Goal: Task Accomplishment & Management: Use online tool/utility

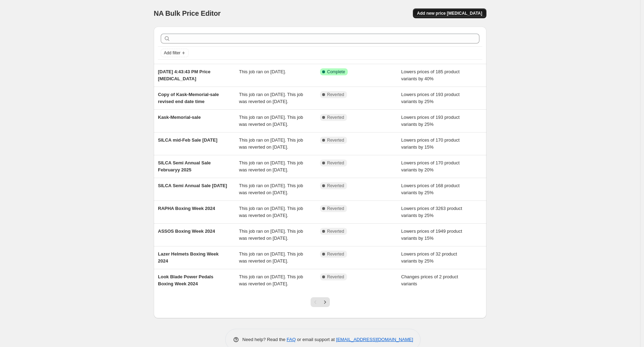
click at [454, 11] on span "Add new price [MEDICAL_DATA]" at bounding box center [449, 14] width 65 height 6
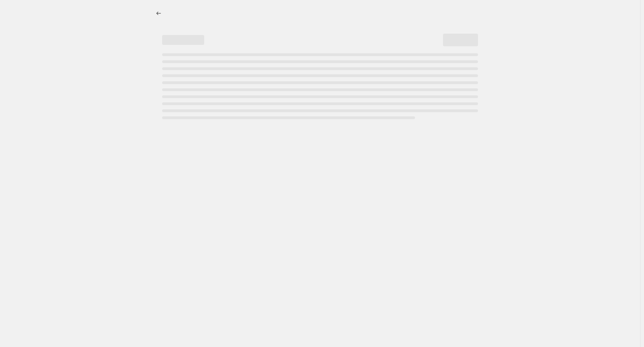
select select "percentage"
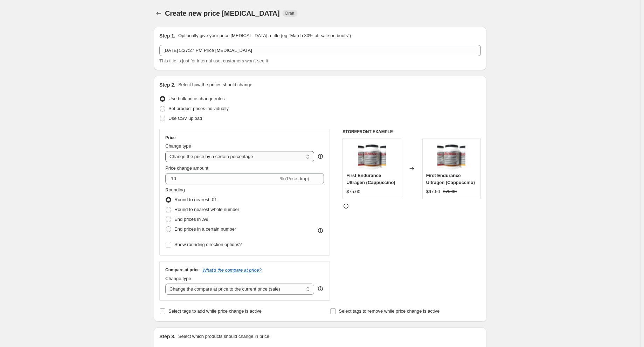
click at [230, 155] on select "Change the price to a certain amount Change the price by a certain amount Chang…" at bounding box center [239, 156] width 149 height 11
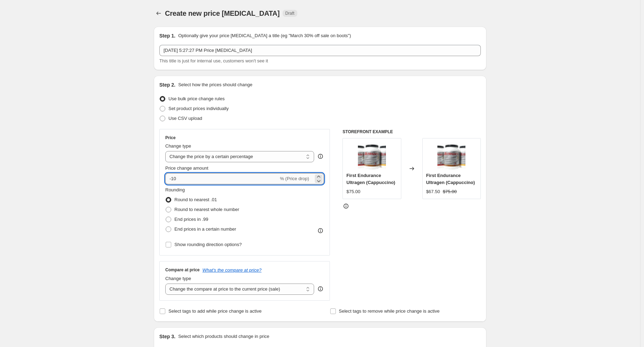
click at [187, 177] on input "-10" at bounding box center [221, 178] width 113 height 11
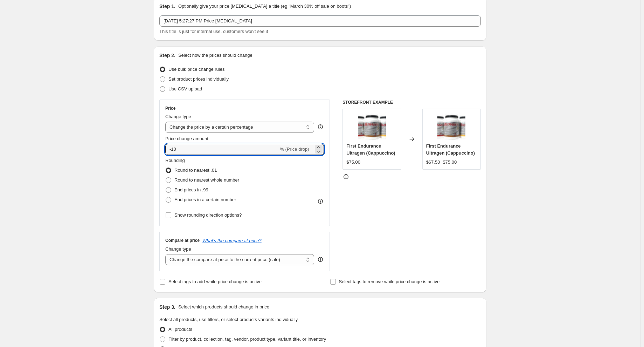
scroll to position [49, 0]
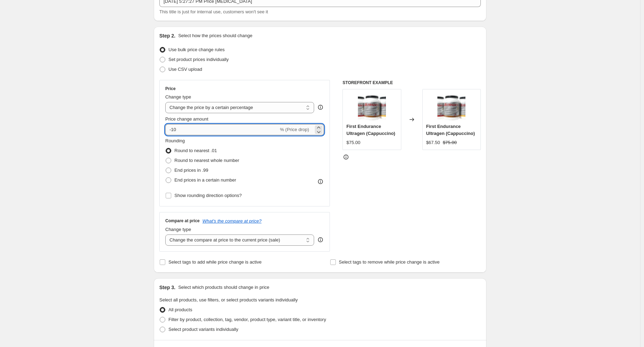
type input "-1"
type input "-25"
click at [86, 125] on div "Create new price change job. This page is ready Create new price change job Dra…" at bounding box center [320, 301] width 640 height 700
click at [127, 154] on div "Create new price change job. This page is ready Create new price change job Dra…" at bounding box center [320, 301] width 640 height 700
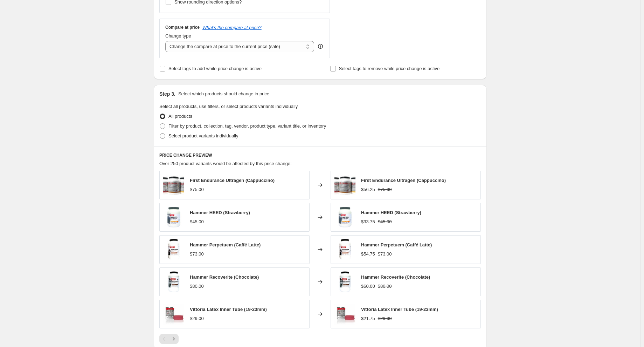
scroll to position [255, 0]
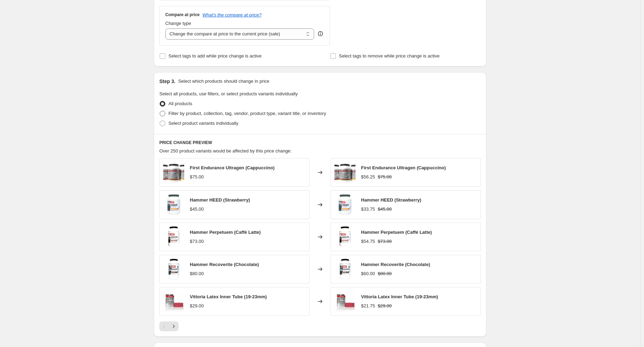
click at [164, 112] on span at bounding box center [163, 114] width 6 height 6
click at [160, 111] on input "Filter by product, collection, tag, vendor, product type, variant title, or inv…" at bounding box center [160, 111] width 0 height 0
radio input "true"
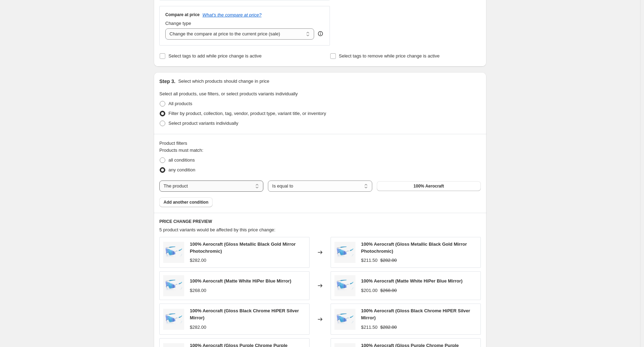
click at [206, 184] on select "The product The product's collection The product's tag The product's vendor The…" at bounding box center [211, 185] width 104 height 11
select select "vendor"
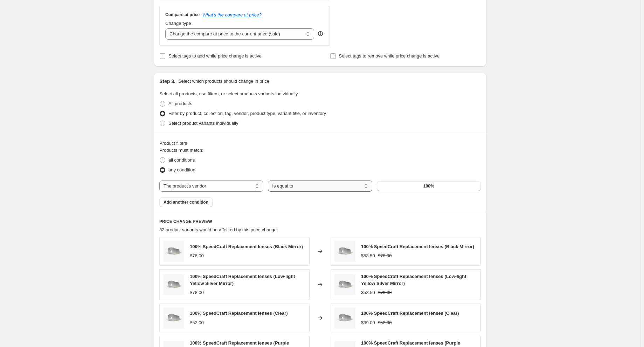
click at [309, 182] on select "Is equal to Is not equal to" at bounding box center [320, 185] width 104 height 11
click at [421, 186] on button "100%" at bounding box center [429, 186] width 104 height 10
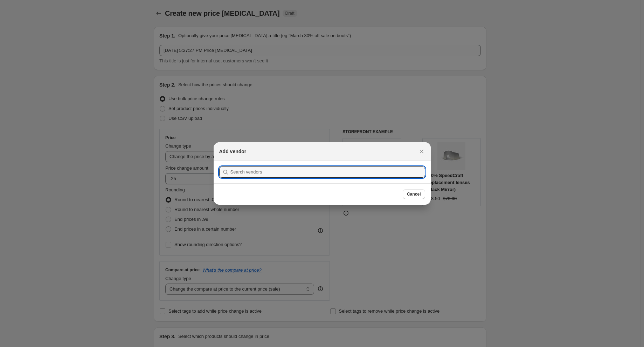
scroll to position [0, 0]
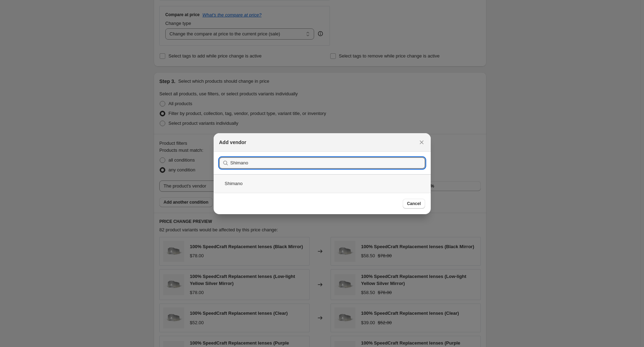
type input "Shimano"
click at [267, 182] on div "Shimano" at bounding box center [322, 183] width 217 height 19
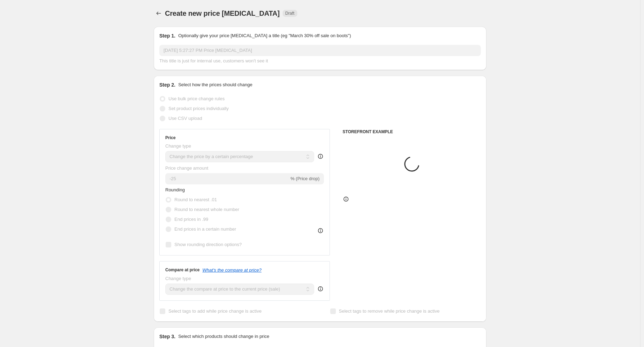
scroll to position [255, 0]
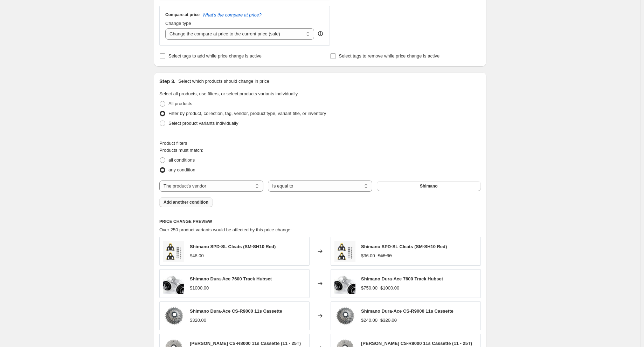
click at [187, 200] on span "Add another condition" at bounding box center [186, 202] width 45 height 6
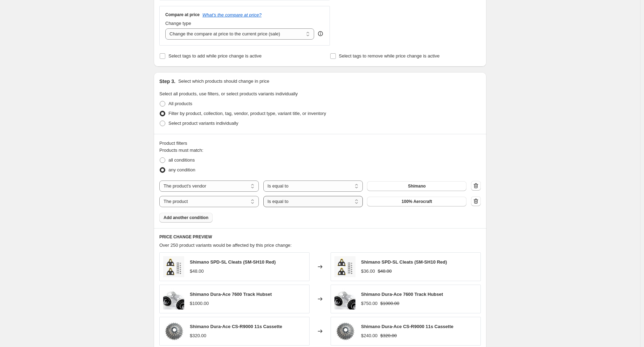
click at [287, 201] on select "Is equal to Is not equal to" at bounding box center [312, 201] width 99 height 11
click at [200, 199] on select "The product The product's collection The product's tag The product's vendor The…" at bounding box center [208, 201] width 99 height 11
select select "product_type"
click at [343, 201] on select "Is equal to Is not equal to" at bounding box center [312, 201] width 99 height 11
click at [428, 200] on button "app" at bounding box center [416, 202] width 99 height 10
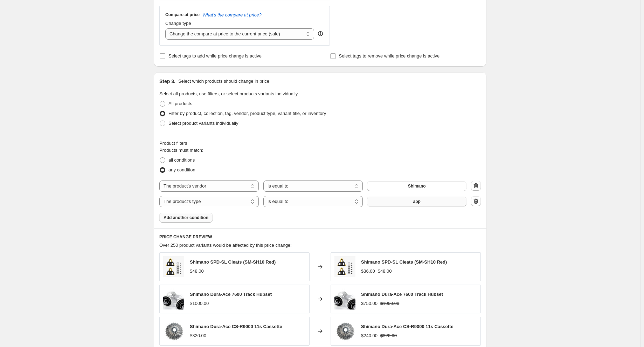
scroll to position [0, 0]
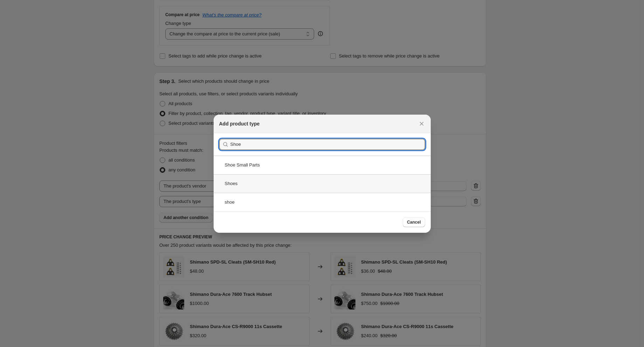
type input "Shoe"
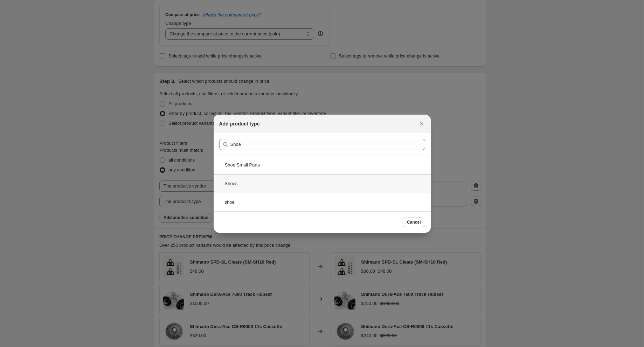
click at [238, 182] on div "Shoes" at bounding box center [322, 183] width 217 height 19
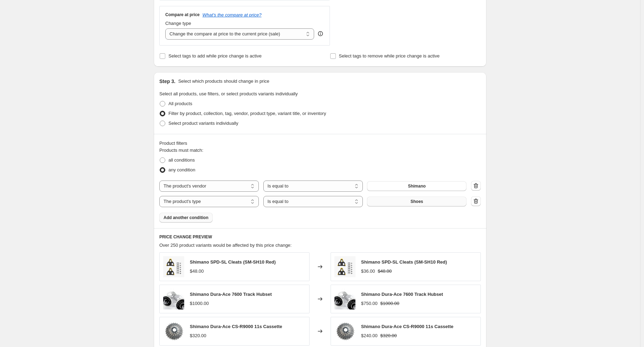
click at [429, 202] on button "Shoes" at bounding box center [416, 202] width 99 height 10
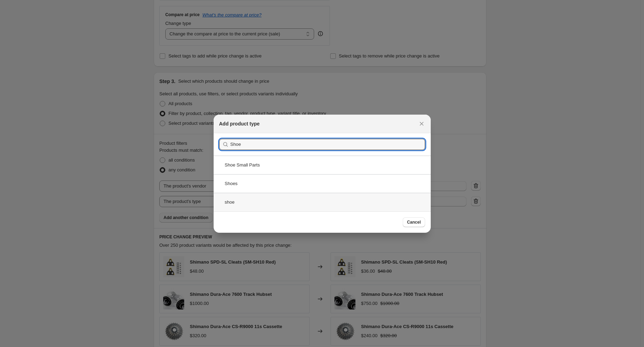
type input "Shoe"
click at [239, 203] on div "shoe" at bounding box center [322, 202] width 217 height 19
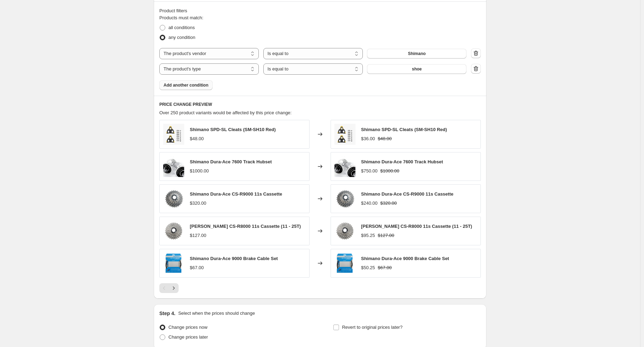
scroll to position [315, 0]
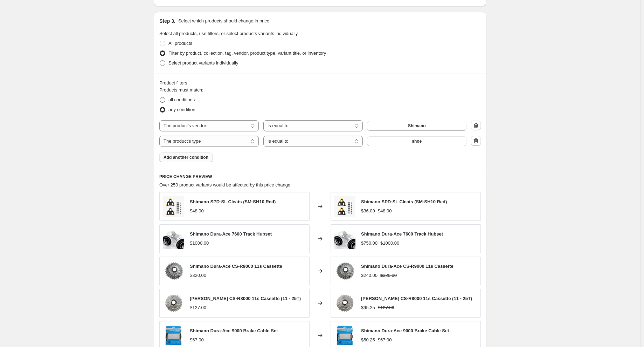
click at [163, 99] on span at bounding box center [163, 100] width 6 height 6
click at [160, 97] on input "all conditions" at bounding box center [160, 97] width 0 height 0
radio input "true"
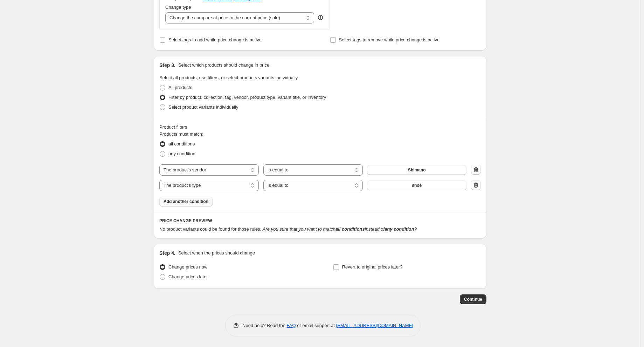
scroll to position [270, 0]
click at [436, 184] on button "shoe" at bounding box center [416, 186] width 99 height 10
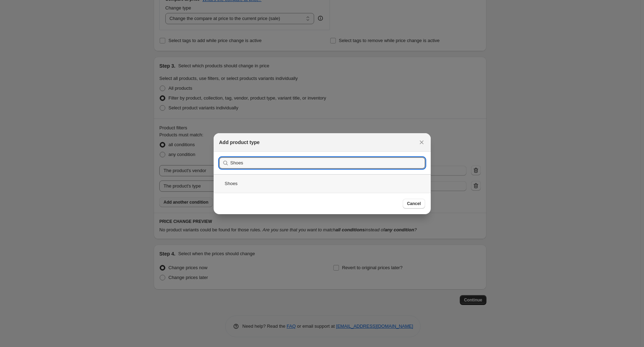
type input "Shoes"
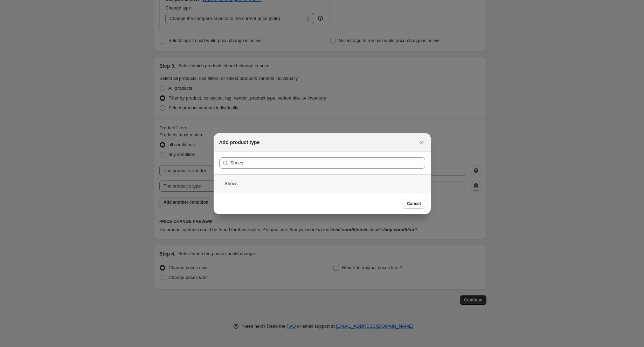
click at [238, 182] on div "Shoes" at bounding box center [322, 183] width 217 height 19
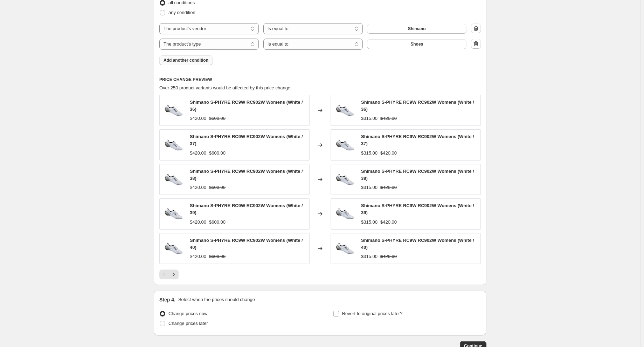
scroll to position [452, 0]
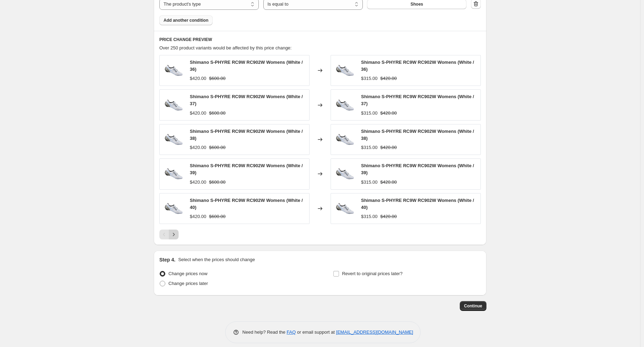
click at [176, 231] on icon "Next" at bounding box center [173, 234] width 7 height 7
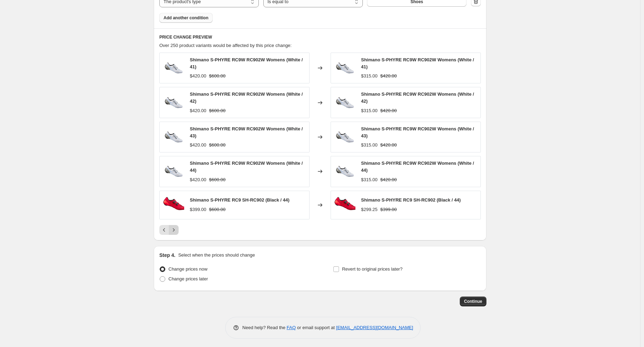
scroll to position [454, 0]
click at [166, 230] on icon "Previous" at bounding box center [164, 230] width 7 height 7
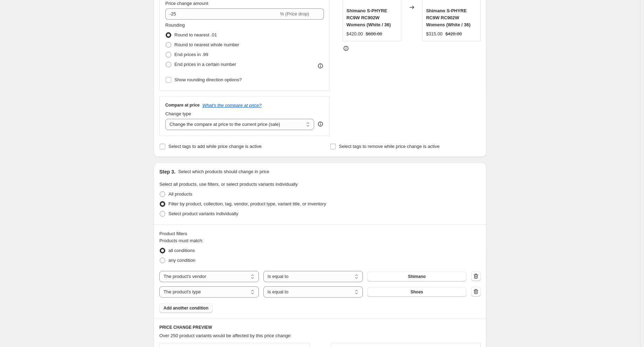
scroll to position [0, 0]
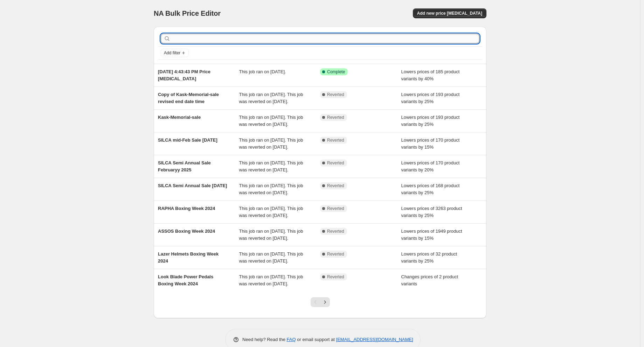
click at [188, 36] on input "text" at bounding box center [326, 39] width 308 height 10
type input "shimano"
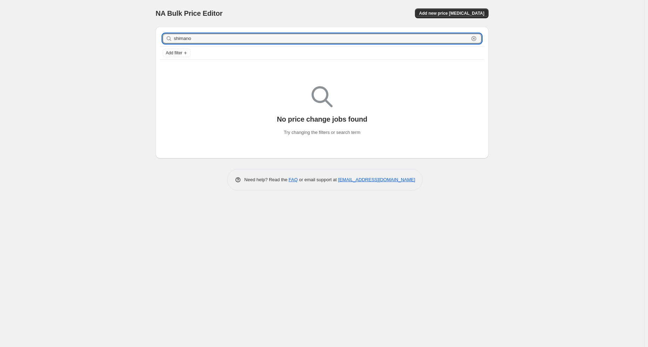
click at [131, 39] on div "NA Bulk Price Editor. This page is ready NA Bulk Price Editor Add new price cha…" at bounding box center [322, 173] width 644 height 347
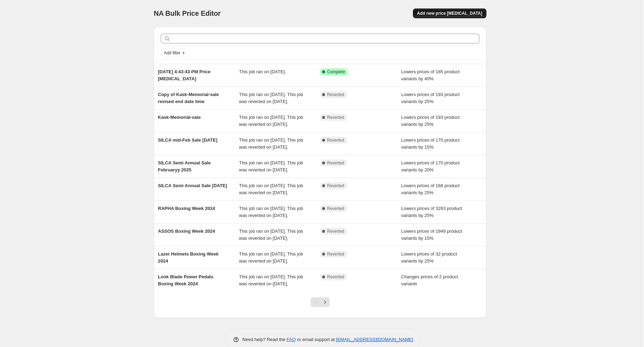
click at [451, 11] on span "Add new price [MEDICAL_DATA]" at bounding box center [449, 14] width 65 height 6
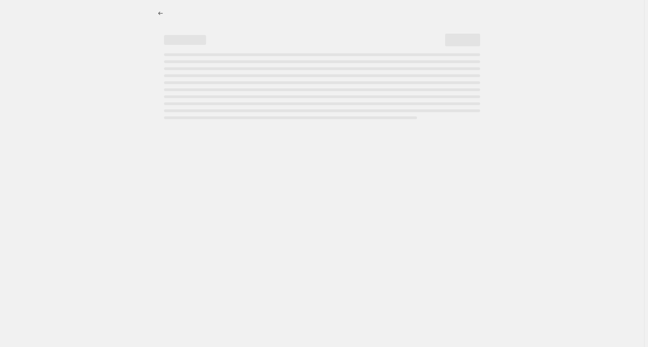
select select "percentage"
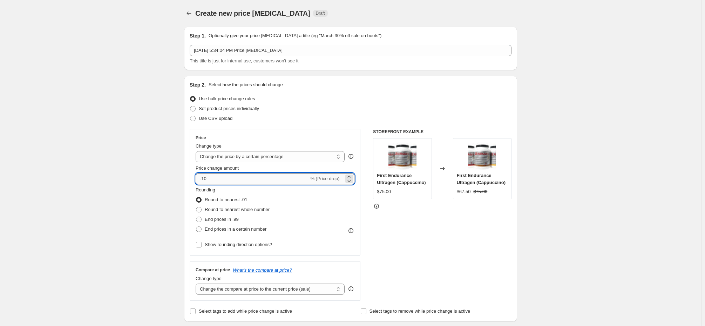
click at [221, 179] on input "-10" at bounding box center [251, 178] width 113 height 11
type input "-1"
type input "-25"
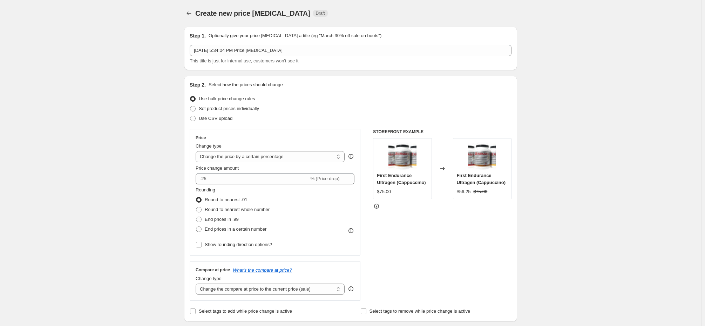
click at [195, 108] on span at bounding box center [193, 109] width 6 height 6
click at [190, 106] on input "Set product prices individually" at bounding box center [190, 106] width 0 height 0
radio input "true"
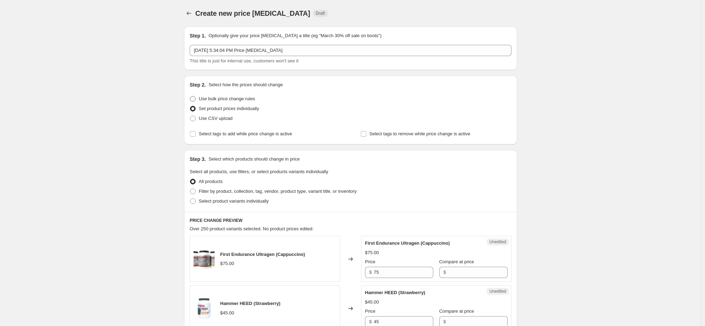
click at [193, 97] on span at bounding box center [193, 99] width 6 height 6
click at [190, 96] on input "Use bulk price change rules" at bounding box center [190, 96] width 0 height 0
radio input "true"
select select "percentage"
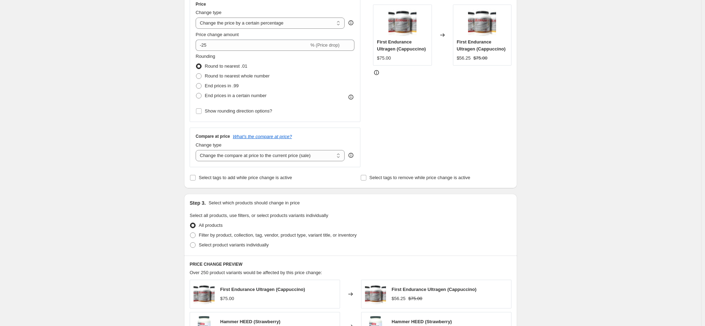
scroll to position [172, 0]
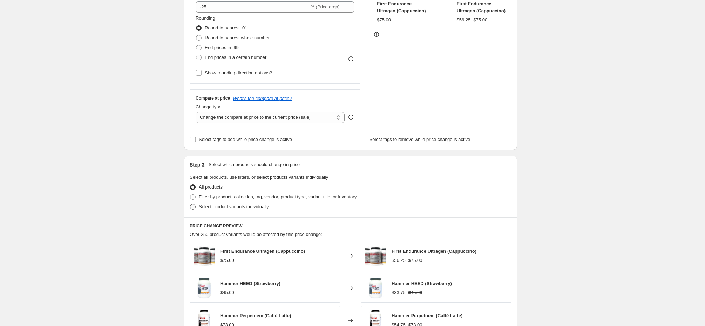
click at [193, 209] on span at bounding box center [193, 207] width 6 height 6
click at [190, 204] on input "Select product variants individually" at bounding box center [190, 204] width 0 height 0
radio input "true"
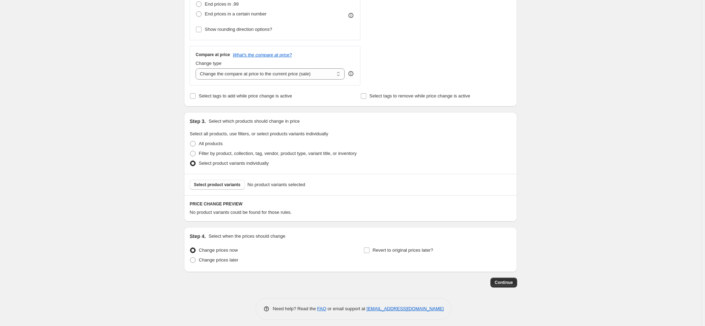
scroll to position [219, 0]
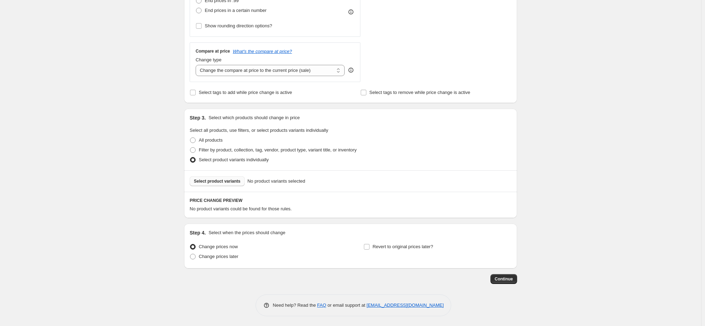
click at [227, 180] on span "Select product variants" at bounding box center [217, 181] width 47 height 6
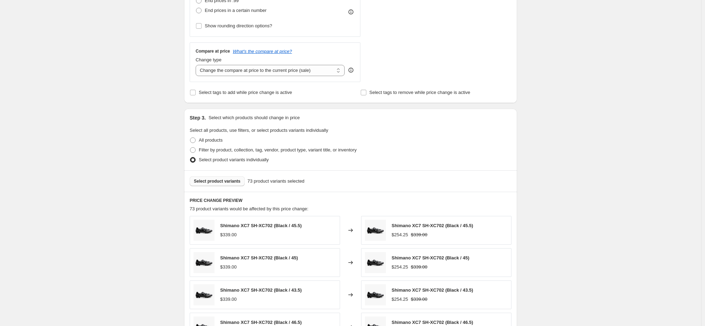
click at [221, 179] on span "Select product variants" at bounding box center [217, 181] width 47 height 6
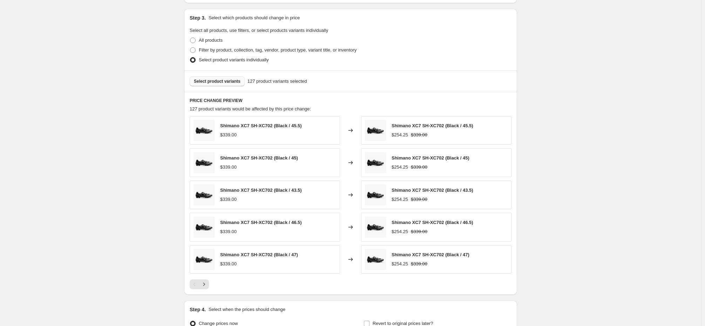
scroll to position [344, 0]
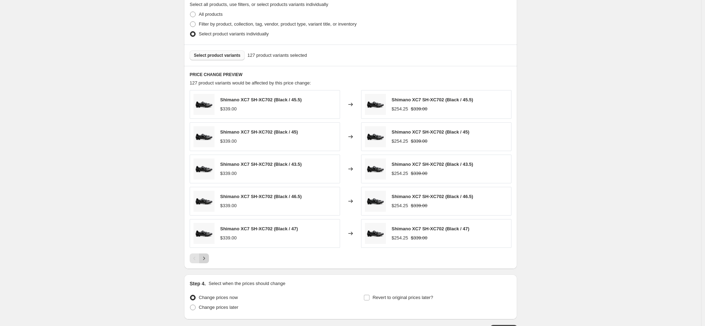
click at [207, 258] on icon "Next" at bounding box center [203, 258] width 7 height 7
click at [221, 54] on span "Select product variants" at bounding box center [217, 56] width 47 height 6
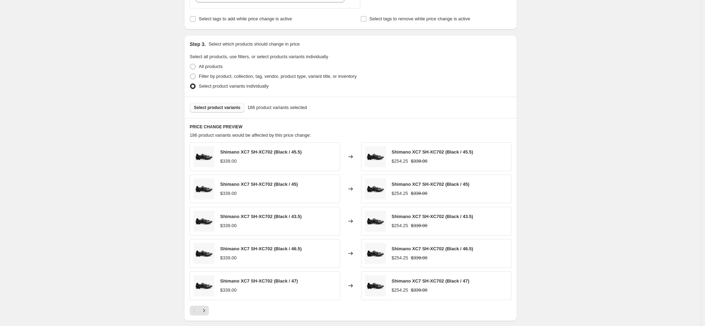
scroll to position [307, 0]
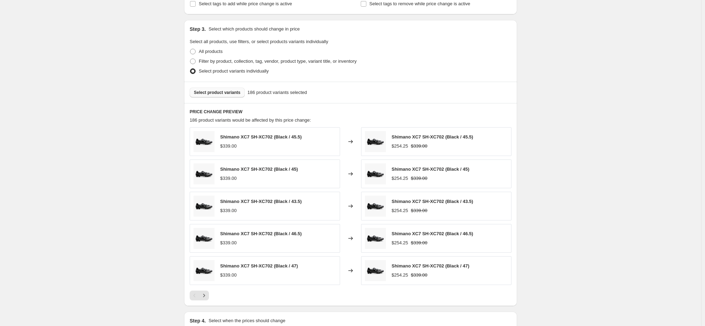
click at [220, 91] on span "Select product variants" at bounding box center [217, 93] width 47 height 6
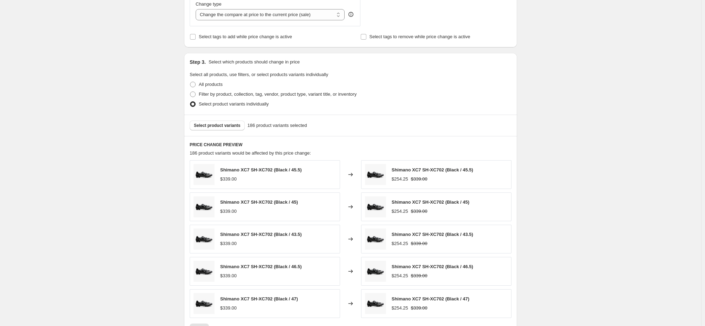
scroll to position [267, 0]
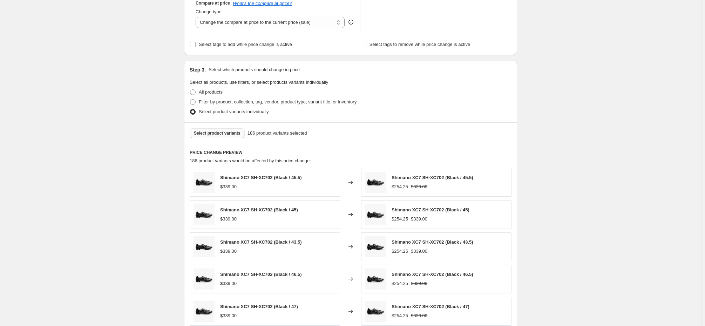
click at [223, 133] on span "Select product variants" at bounding box center [217, 133] width 47 height 6
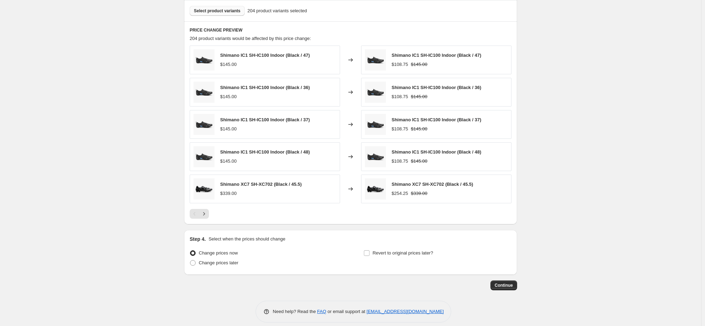
scroll to position [395, 0]
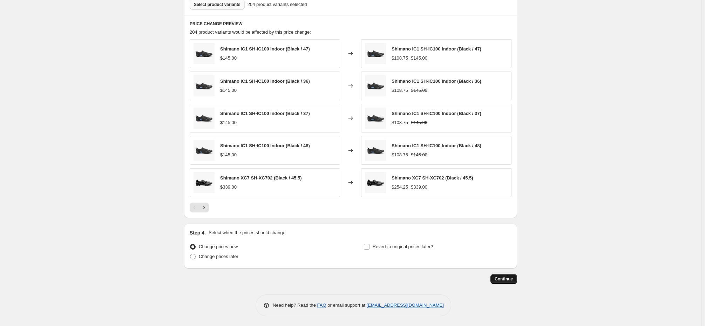
click at [506, 278] on span "Continue" at bounding box center [503, 279] width 18 height 6
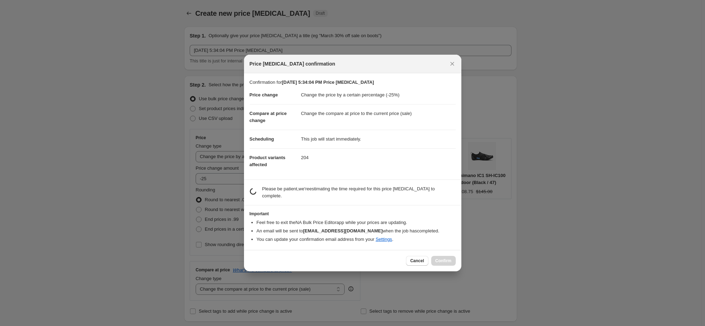
scroll to position [0, 0]
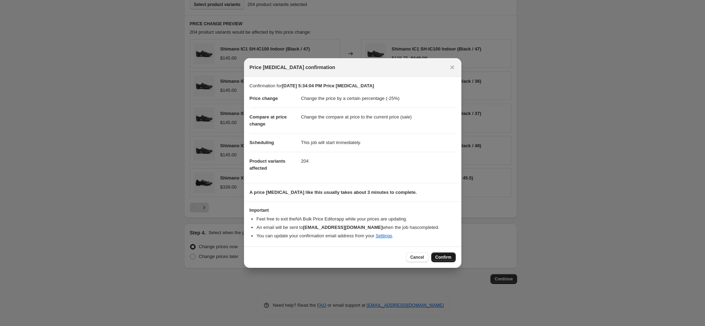
click at [441, 255] on span "Confirm" at bounding box center [443, 257] width 16 height 6
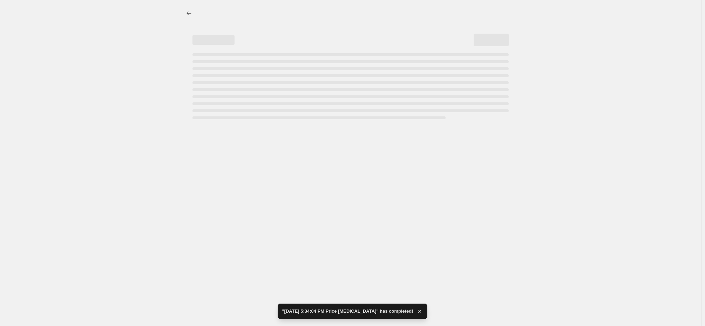
select select "percentage"
